Goal: Transaction & Acquisition: Purchase product/service

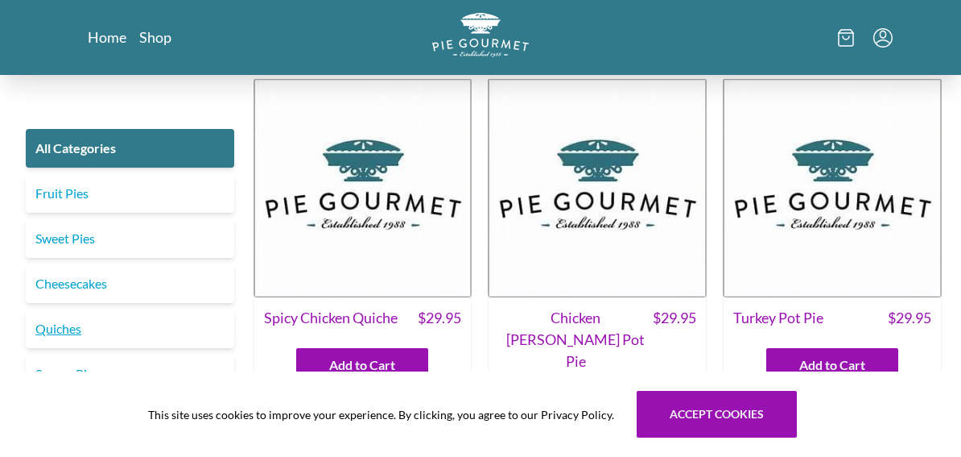
scroll to position [6, 0]
click at [85, 321] on link "Quiches" at bounding box center [130, 328] width 209 height 39
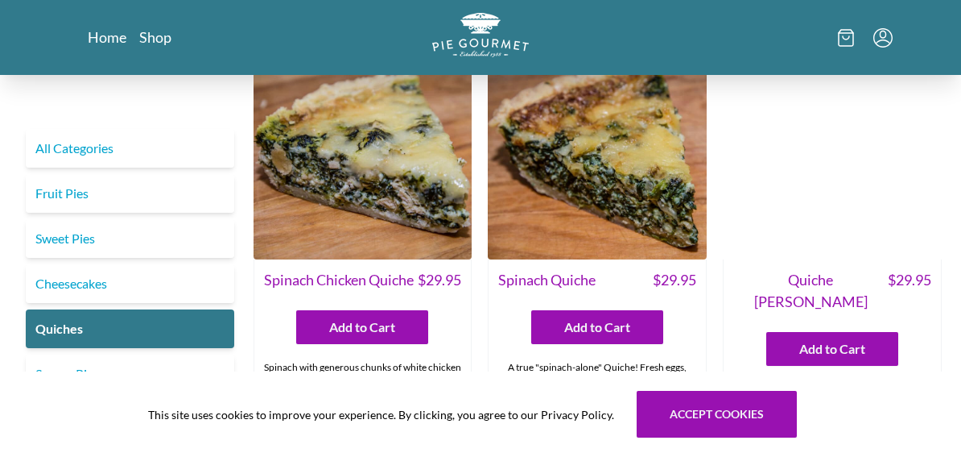
scroll to position [498, 0]
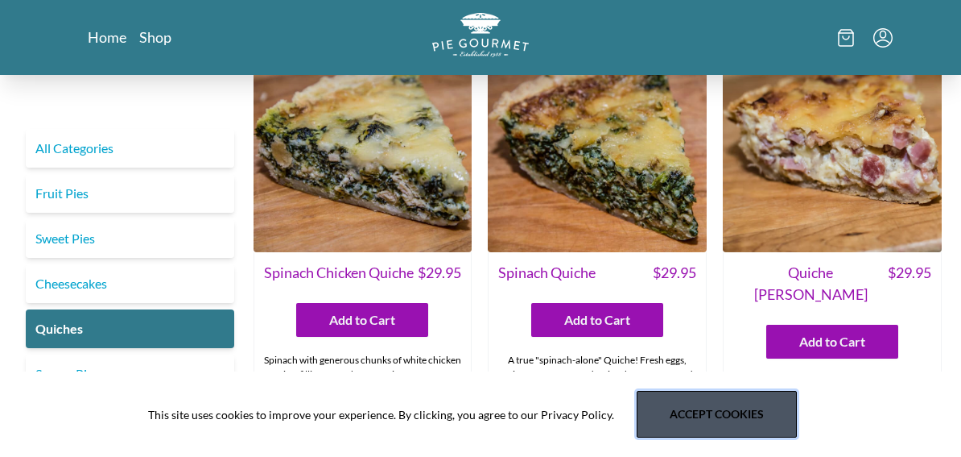
click at [723, 425] on button "Accept cookies" at bounding box center [717, 414] width 160 height 47
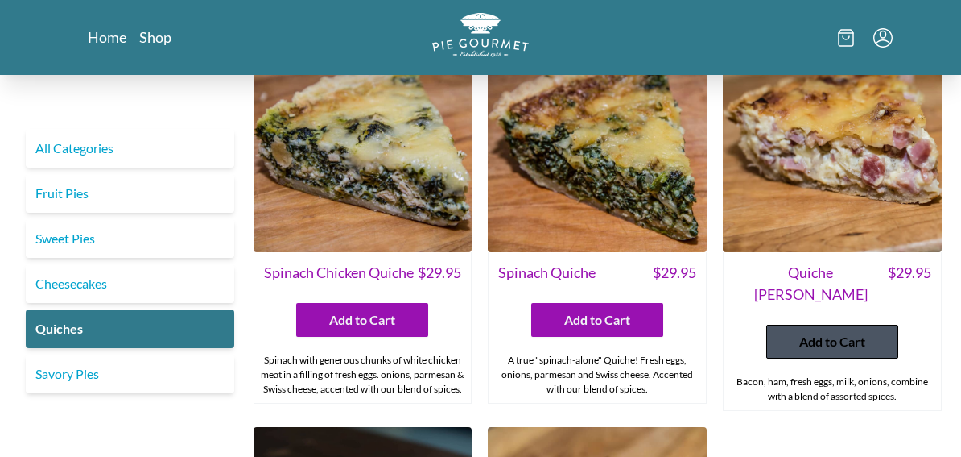
click at [827, 331] on button "Add to Cart" at bounding box center [833, 341] width 132 height 34
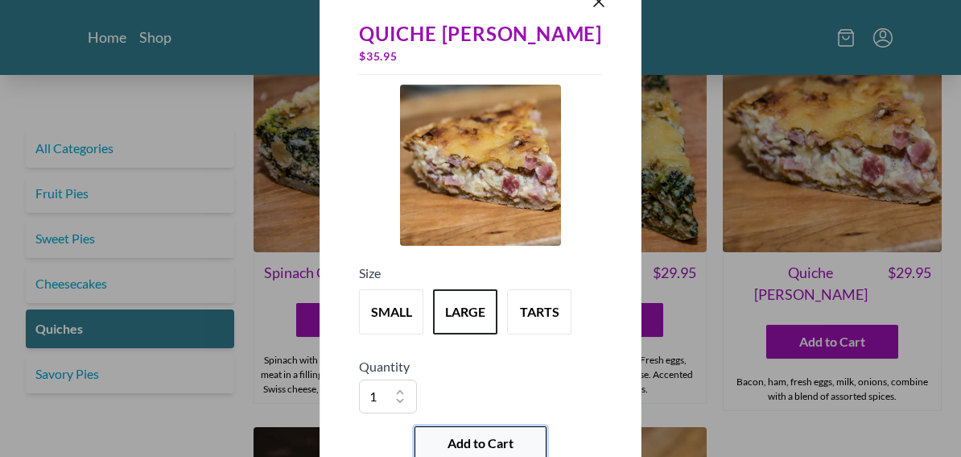
click at [478, 440] on span "Add to Cart" at bounding box center [481, 442] width 66 height 19
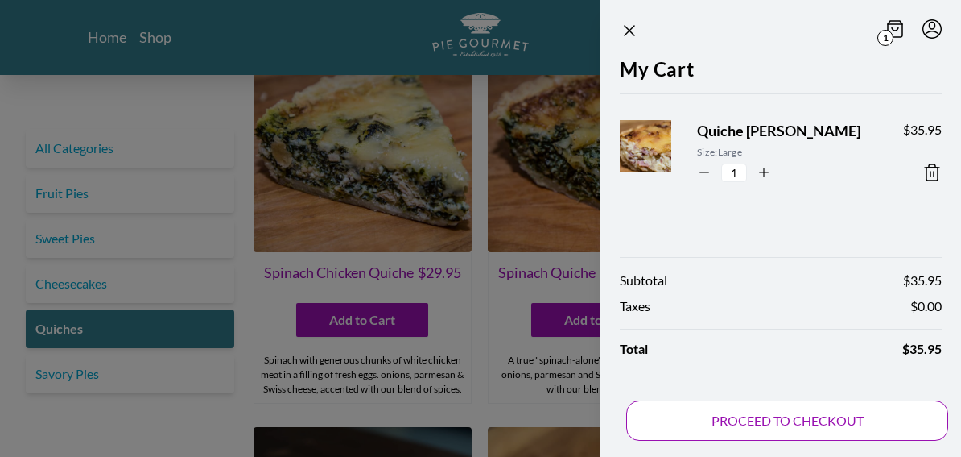
click at [845, 428] on button "PROCEED TO CHECKOUT" at bounding box center [787, 420] width 322 height 40
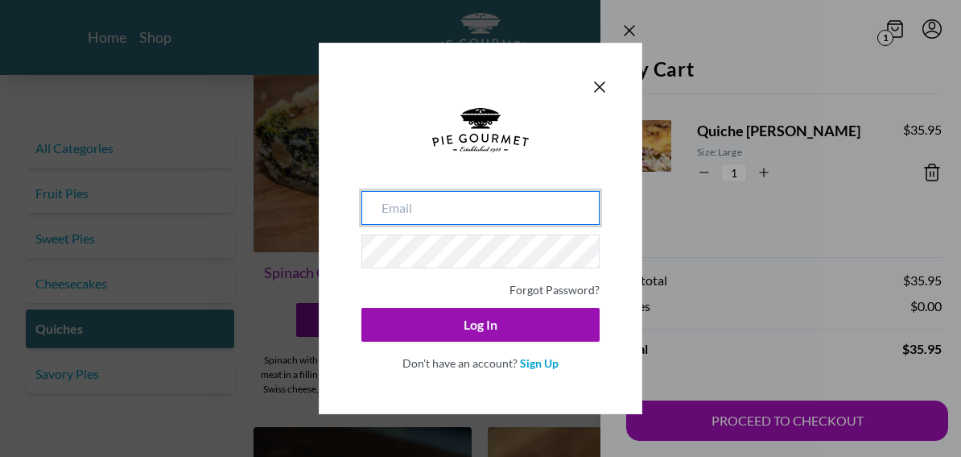
click at [491, 217] on input "email" at bounding box center [481, 208] width 238 height 34
click at [545, 369] on link "Sign Up" at bounding box center [539, 363] width 39 height 14
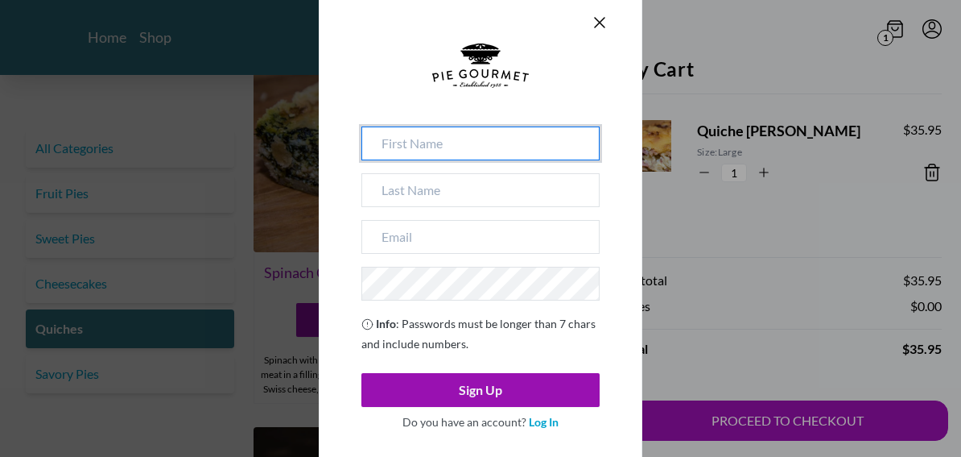
click at [412, 138] on input at bounding box center [481, 143] width 238 height 34
type input "[PERSON_NAME]"
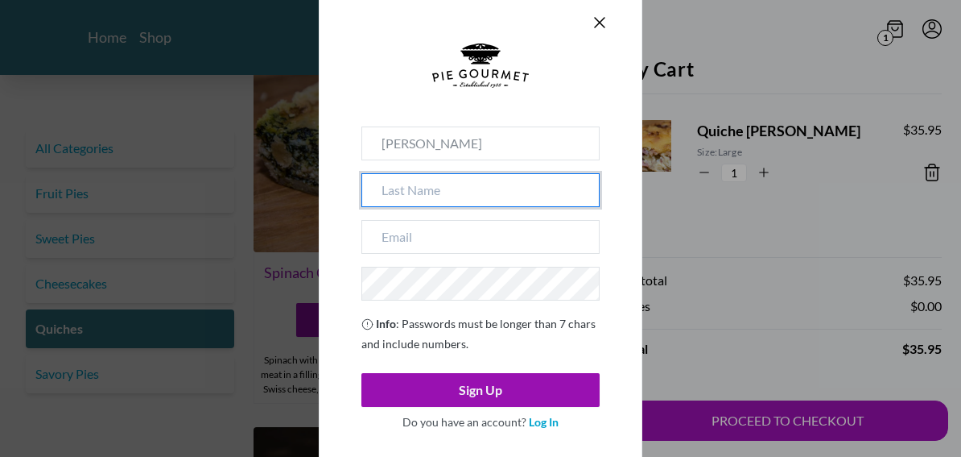
type input "Seche"
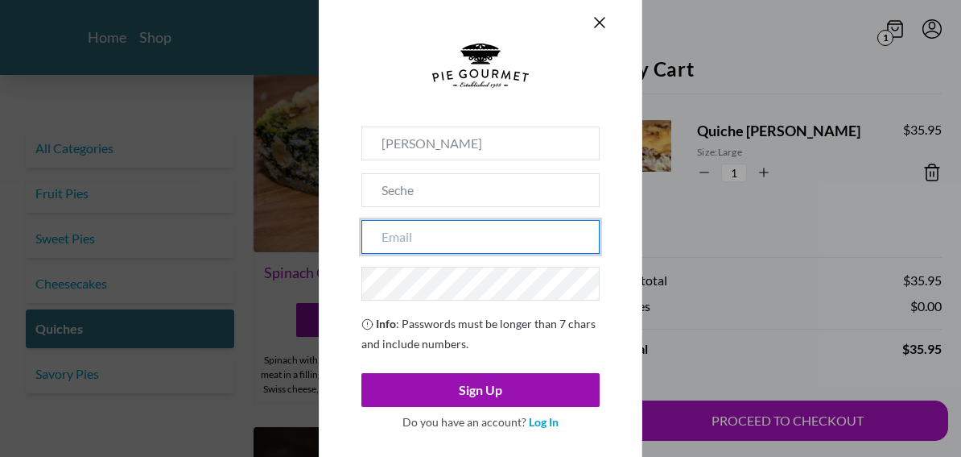
type input "[EMAIL_ADDRESS][DOMAIN_NAME]"
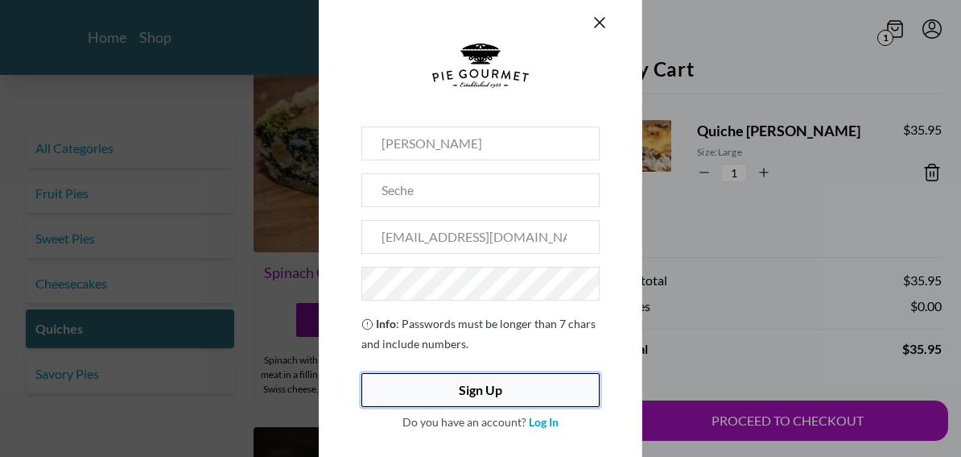
click at [494, 391] on button "Sign Up" at bounding box center [481, 390] width 238 height 34
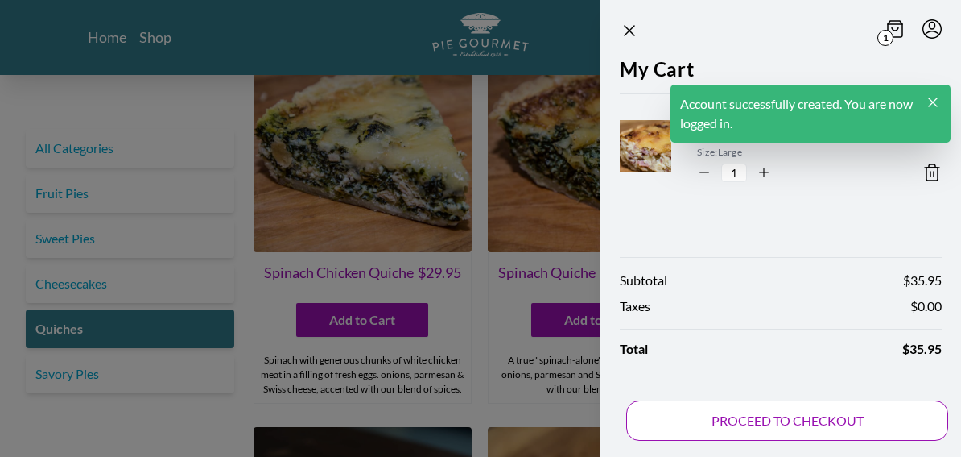
click at [800, 424] on button "PROCEED TO CHECKOUT" at bounding box center [787, 420] width 322 height 40
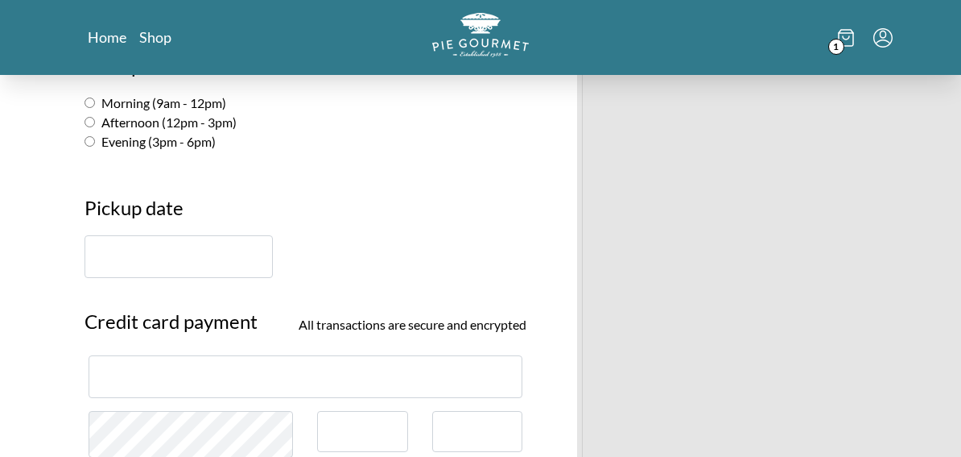
scroll to position [353, 0]
